Goal: Find specific page/section: Find specific page/section

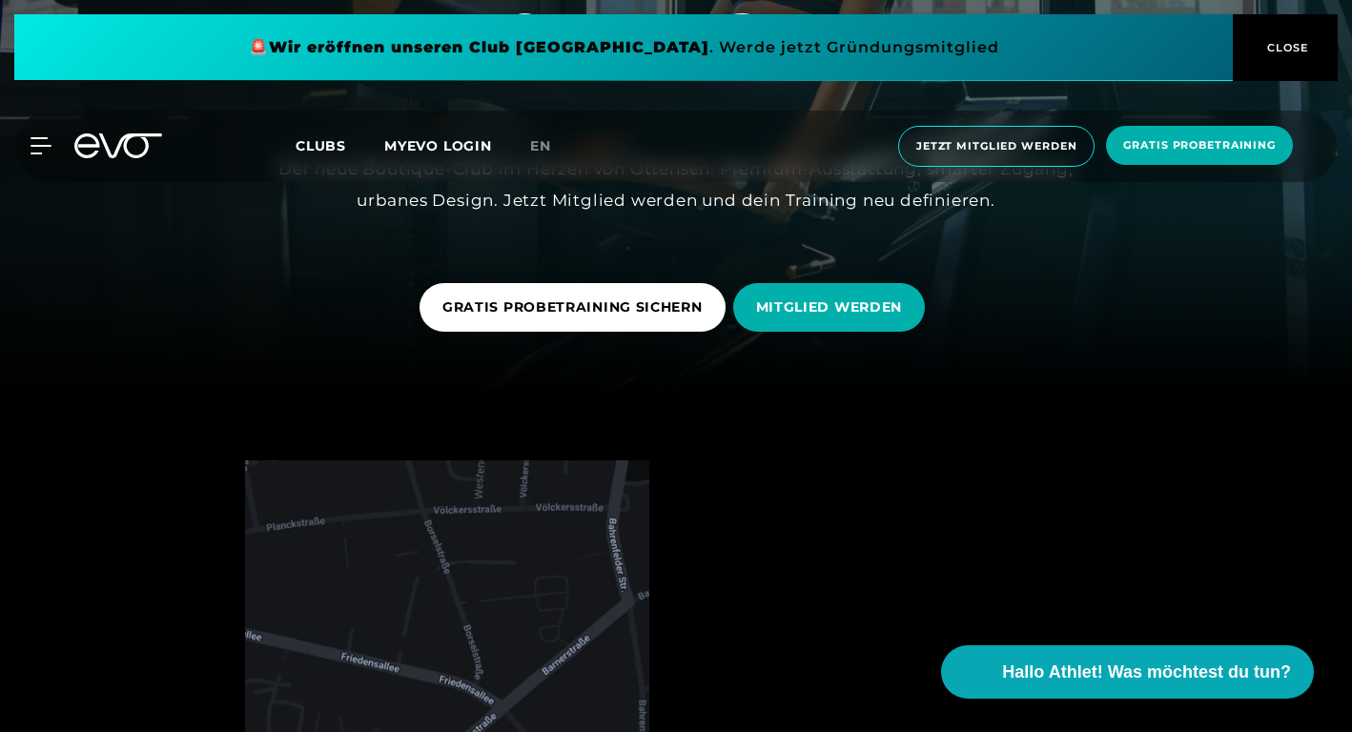
scroll to position [349, 0]
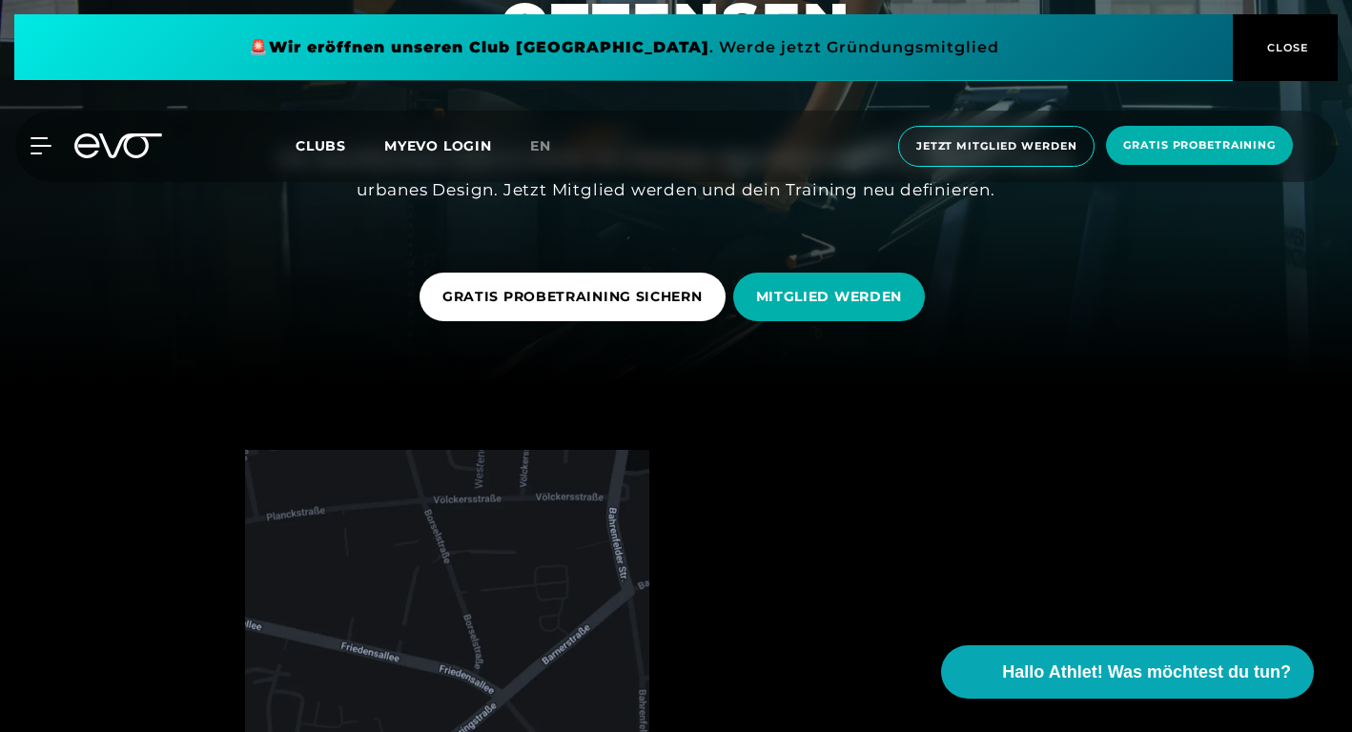
click at [1288, 51] on span "CLOSE" at bounding box center [1285, 47] width 47 height 17
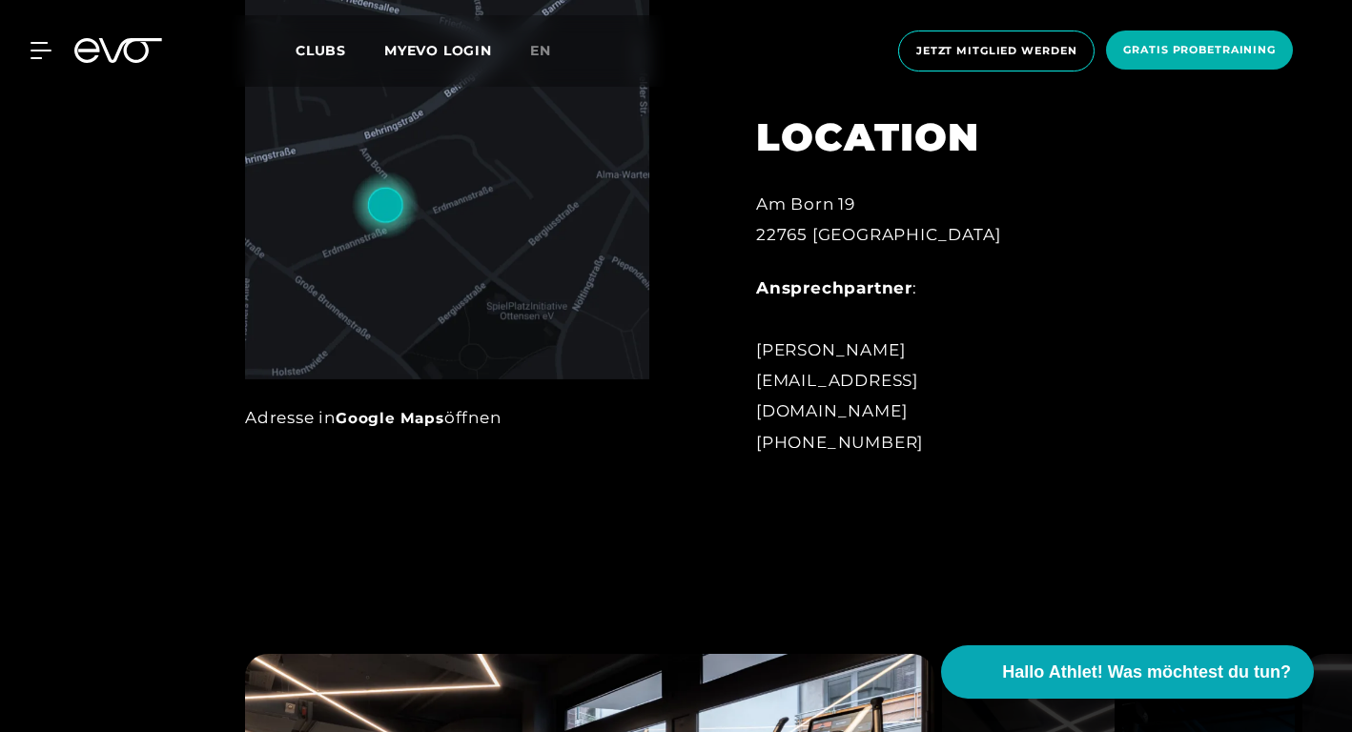
scroll to position [1001, 0]
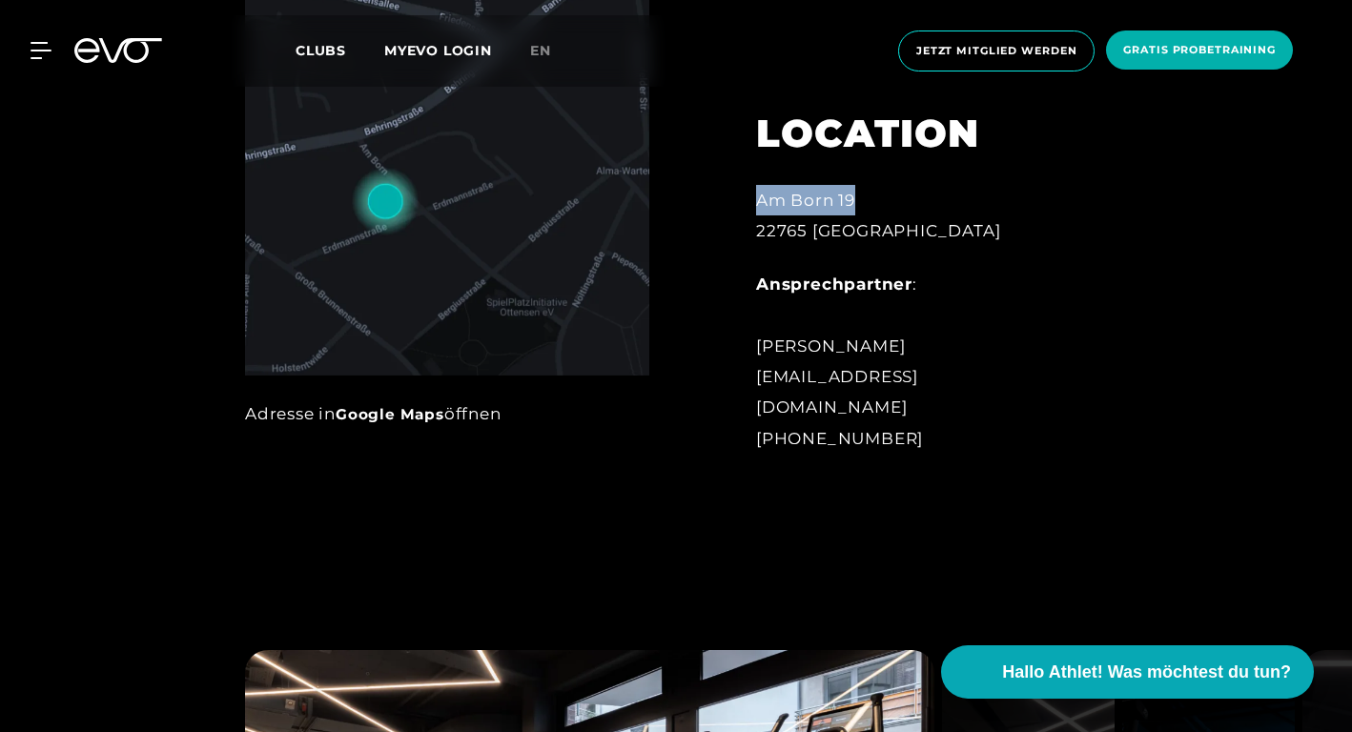
drag, startPoint x: 755, startPoint y: 231, endPoint x: 861, endPoint y: 243, distance: 106.6
click at [861, 243] on div "LOCATION Am Born 19 22765 Hamburg Ansprechpartner : Lale Löbel ottensen@evofitn…" at bounding box center [912, 270] width 366 height 414
copy div "Am Born 19"
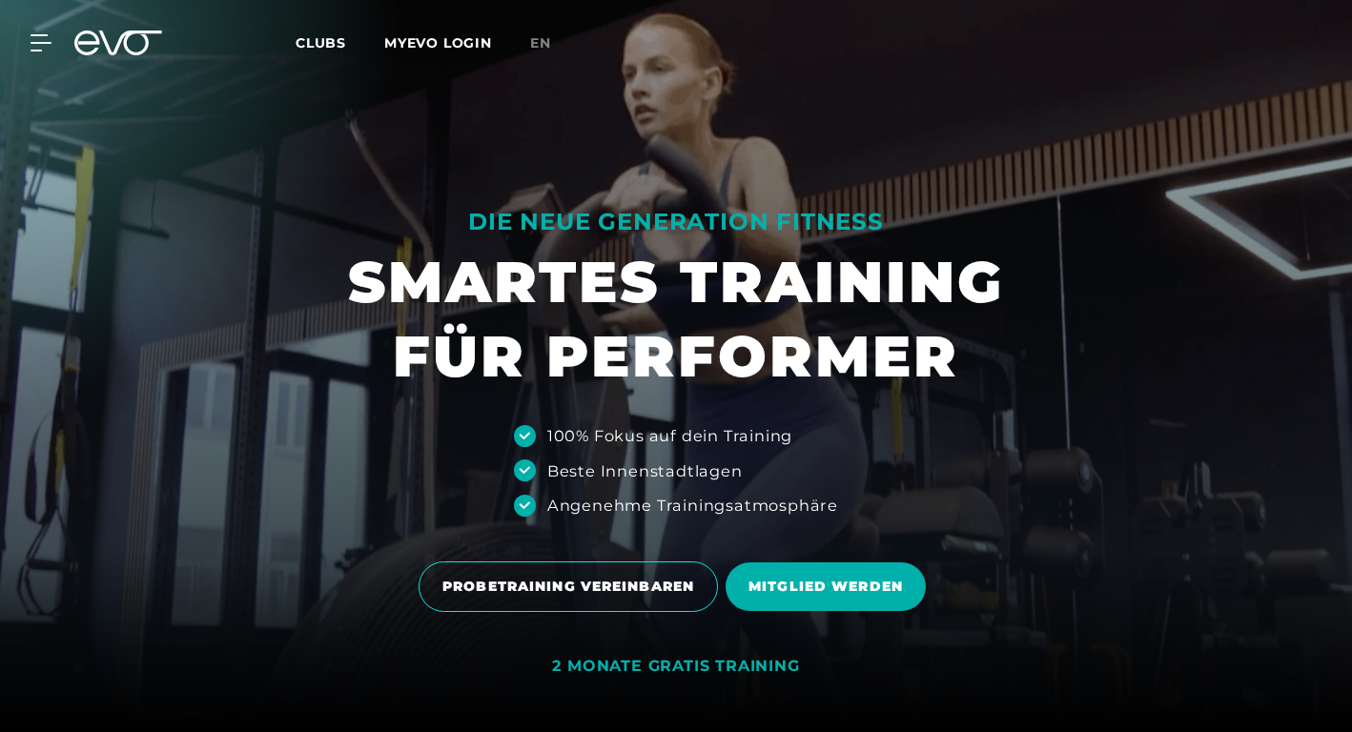
click at [457, 35] on link "MYEVO LOGIN" at bounding box center [438, 42] width 108 height 17
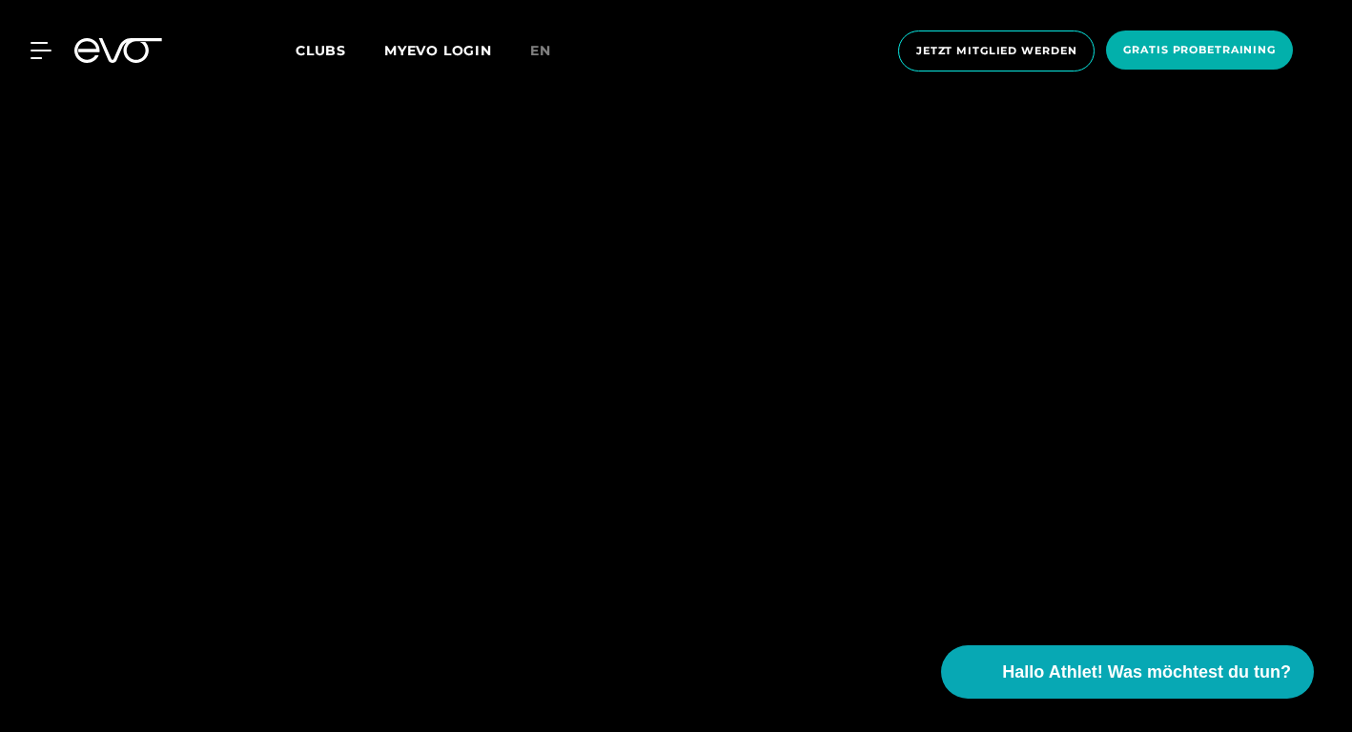
click at [320, 49] on span "Clubs" at bounding box center [321, 50] width 51 height 17
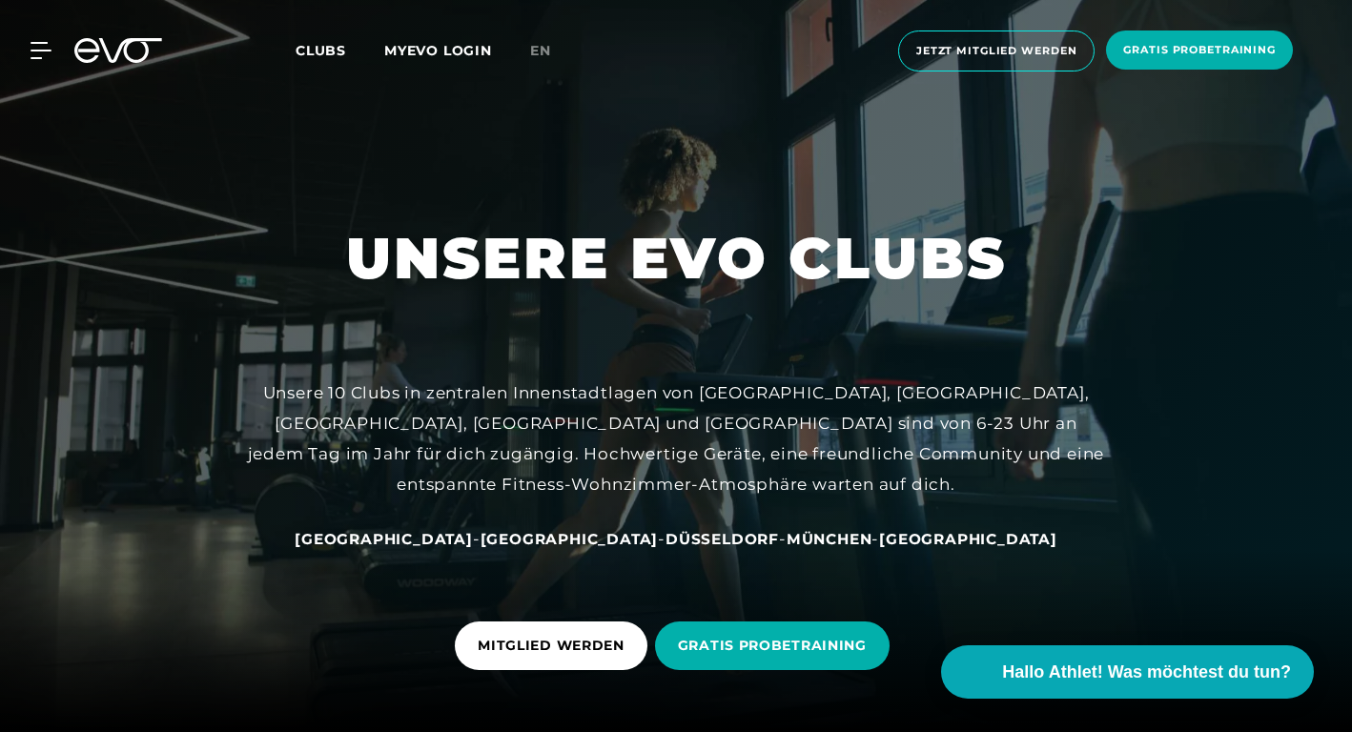
click at [449, 541] on span "[GEOGRAPHIC_DATA]" at bounding box center [384, 539] width 178 height 18
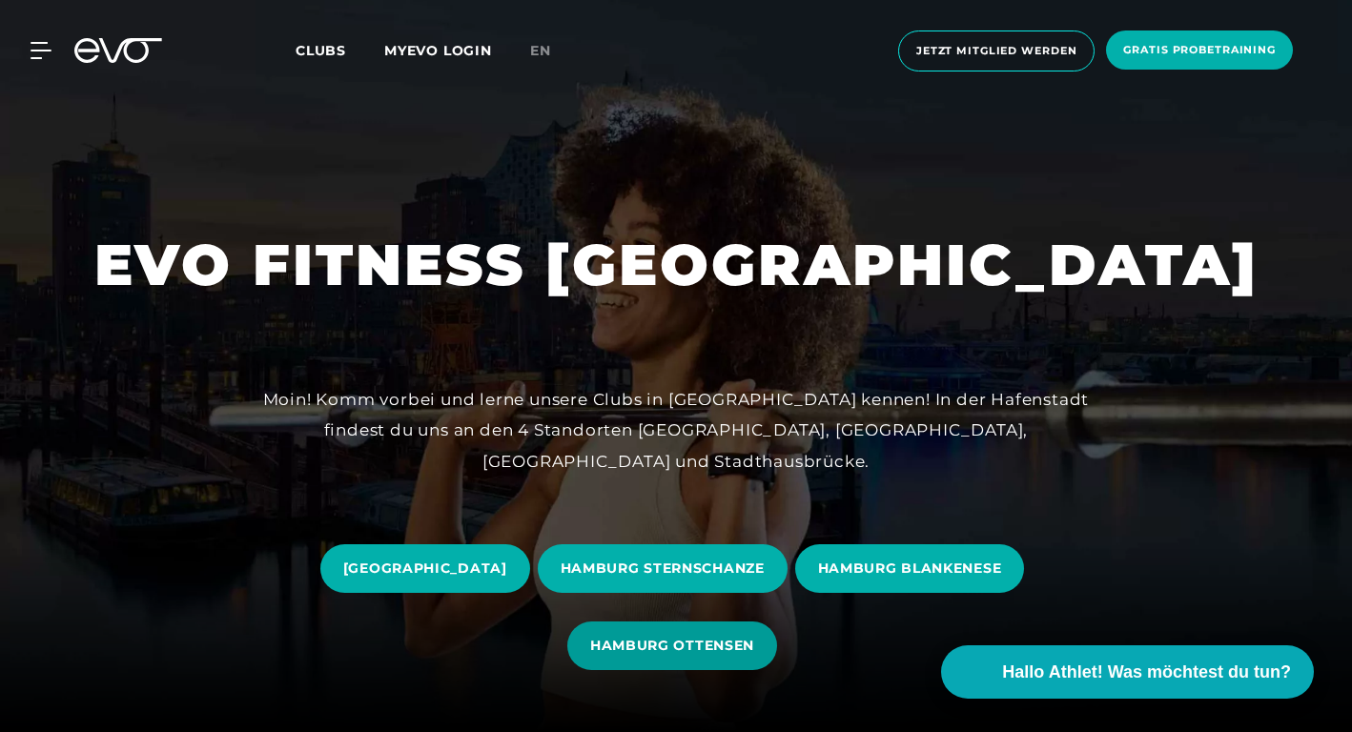
click at [694, 652] on span "HAMBURG OTTENSEN" at bounding box center [672, 646] width 164 height 20
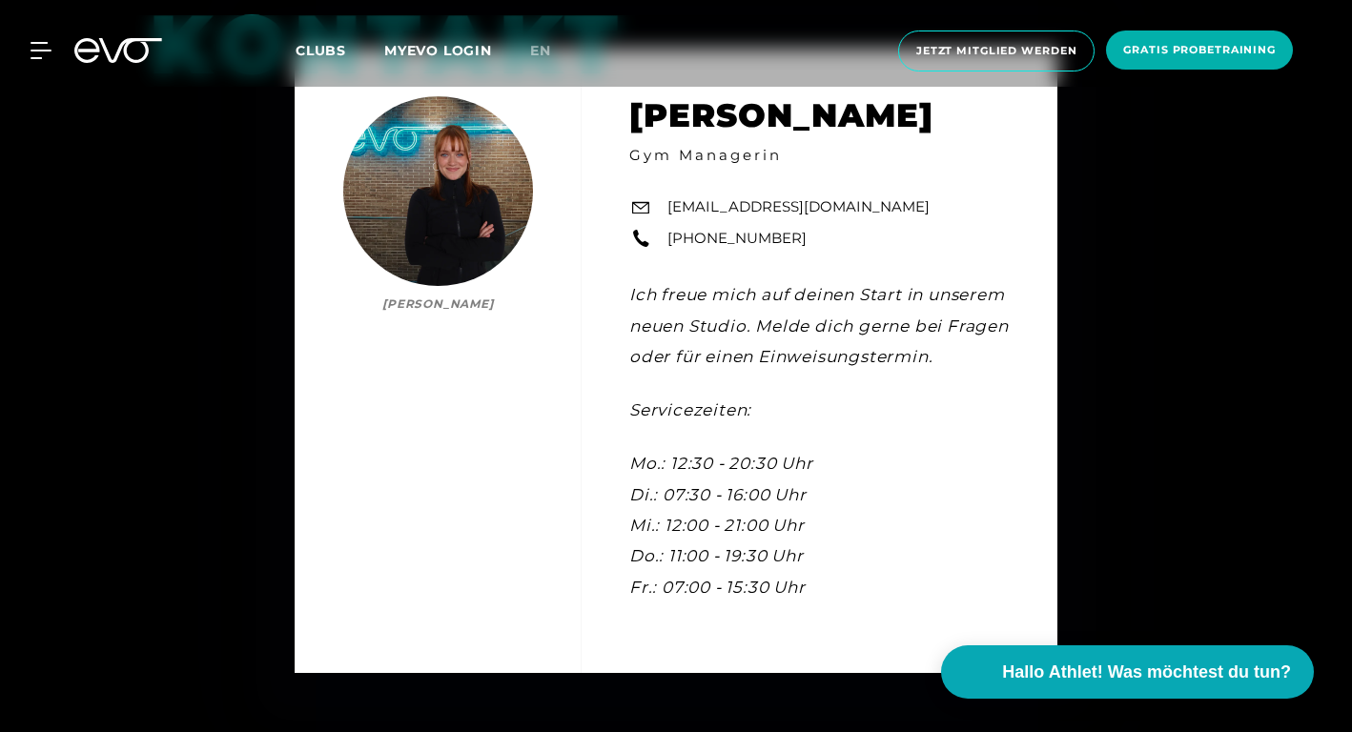
scroll to position [5394, 0]
